Goal: Find specific page/section: Find specific page/section

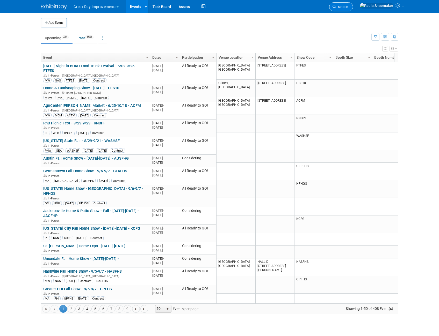
click at [348, 7] on span "Search" at bounding box center [342, 7] width 12 height 4
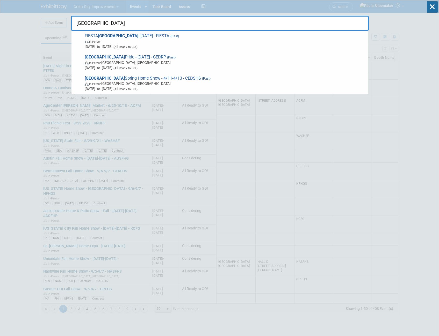
type input "[GEOGRAPHIC_DATA]"
click at [241, 5] on div "cedar rapids FIESTA [GEOGRAPHIC_DATA] - [DATE] - FIESTA (Past) In-Person [DATE]…" at bounding box center [220, 15] width 298 height 31
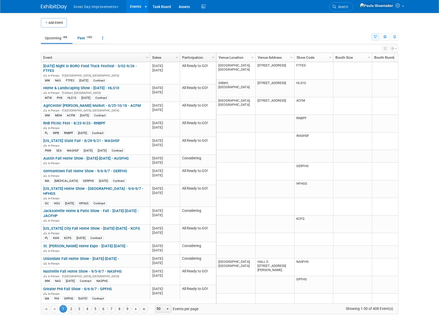
click at [373, 36] on icon "button" at bounding box center [374, 36] width 3 height 3
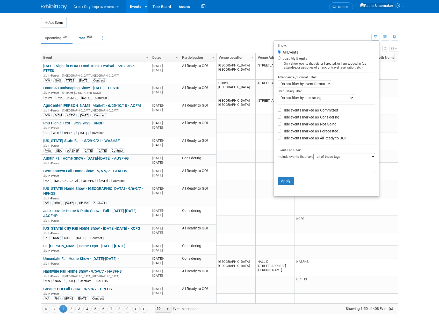
click at [302, 169] on input "text" at bounding box center [300, 166] width 41 height 5
type input "umw"
click at [280, 182] on div "UMW" at bounding box center [311, 180] width 72 height 7
type input "UMW"
click at [284, 189] on button "Apply" at bounding box center [285, 189] width 17 height 8
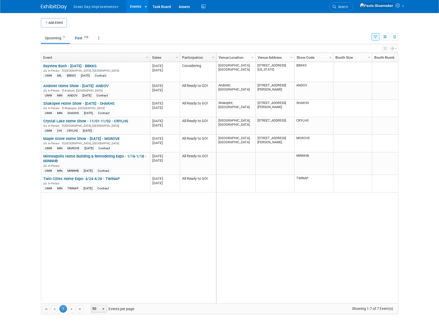
drag, startPoint x: 170, startPoint y: 249, endPoint x: 170, endPoint y: 246, distance: 3.1
click at [170, 249] on div "Bayview Bash - 9/20/25 - BBKKS Bayview Bash - 9/20/25 - BBKKS In-Person Milwauk…" at bounding box center [128, 181] width 175 height 238
